Goal: Transaction & Acquisition: Book appointment/travel/reservation

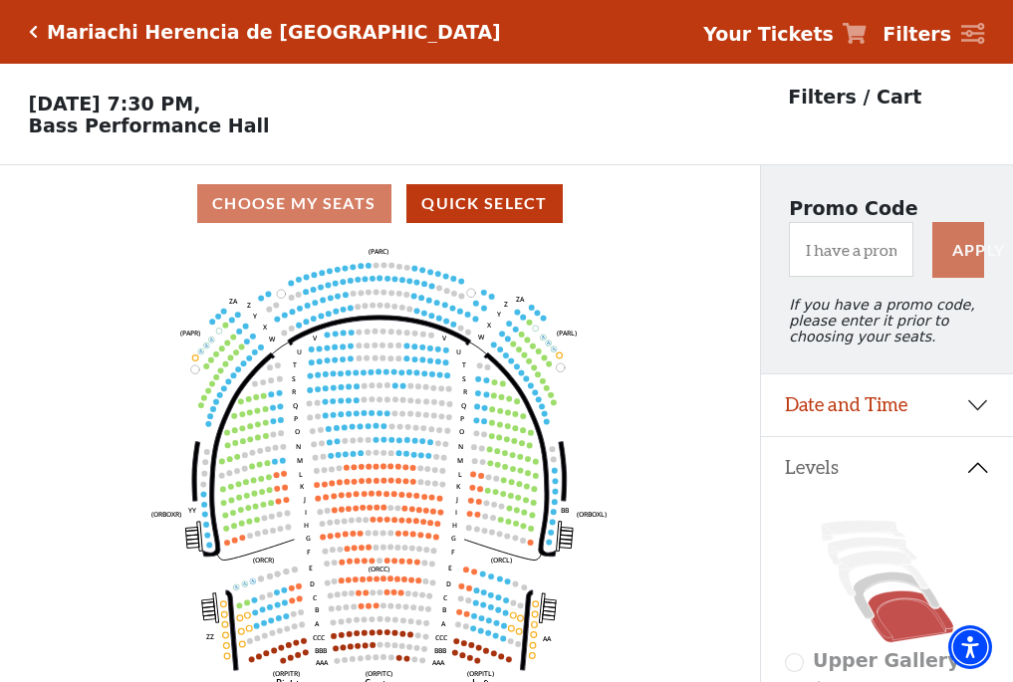
scroll to position [93, 0]
